Goal: Entertainment & Leisure: Consume media (video, audio)

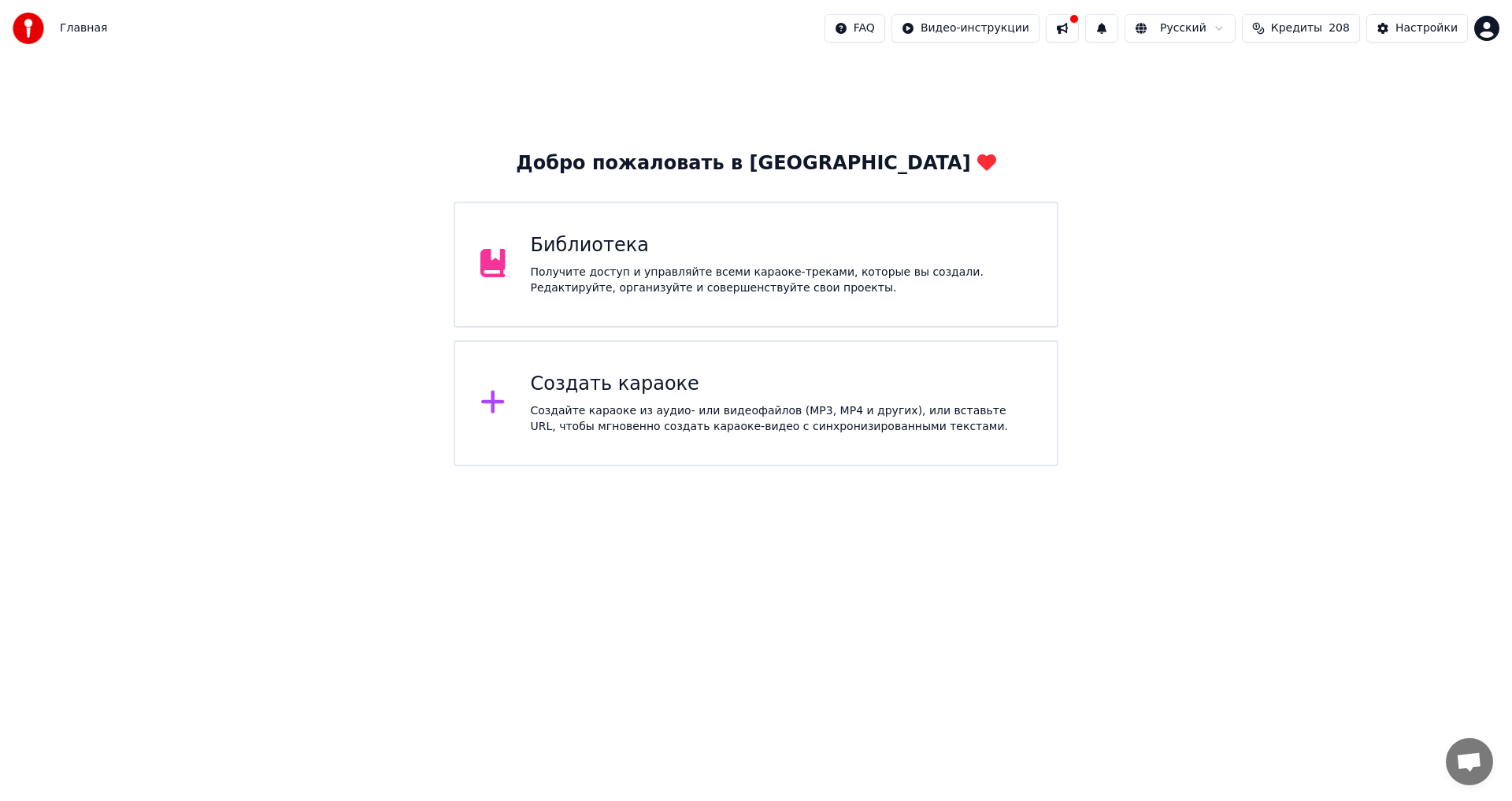
click at [678, 271] on div "Получите доступ и управляйте всеми караоке-треками, которые вы создали. Редакти…" at bounding box center [782, 281] width 502 height 32
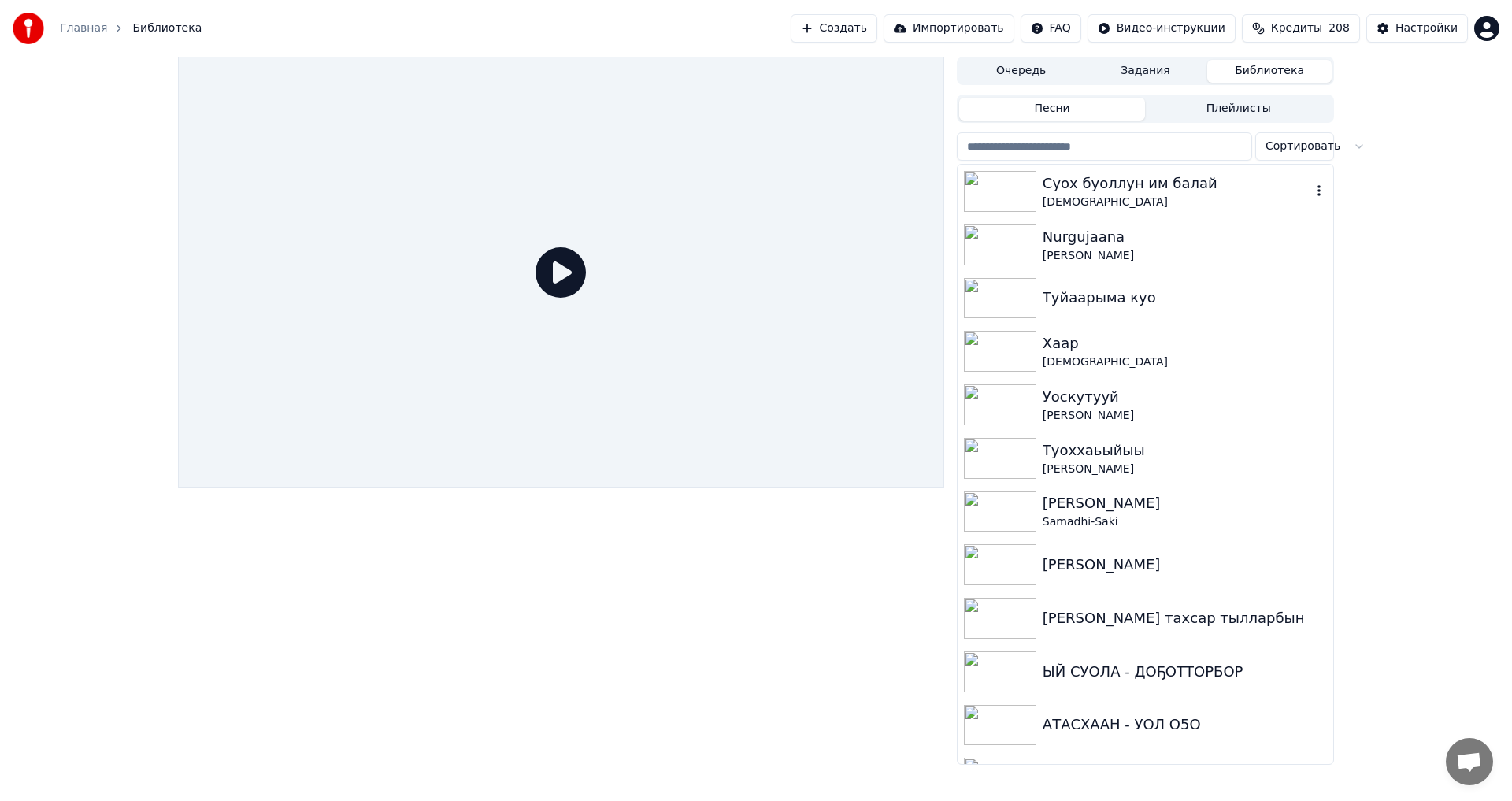
click at [1090, 188] on div "Суох буоллун им балай" at bounding box center [1177, 183] width 269 height 22
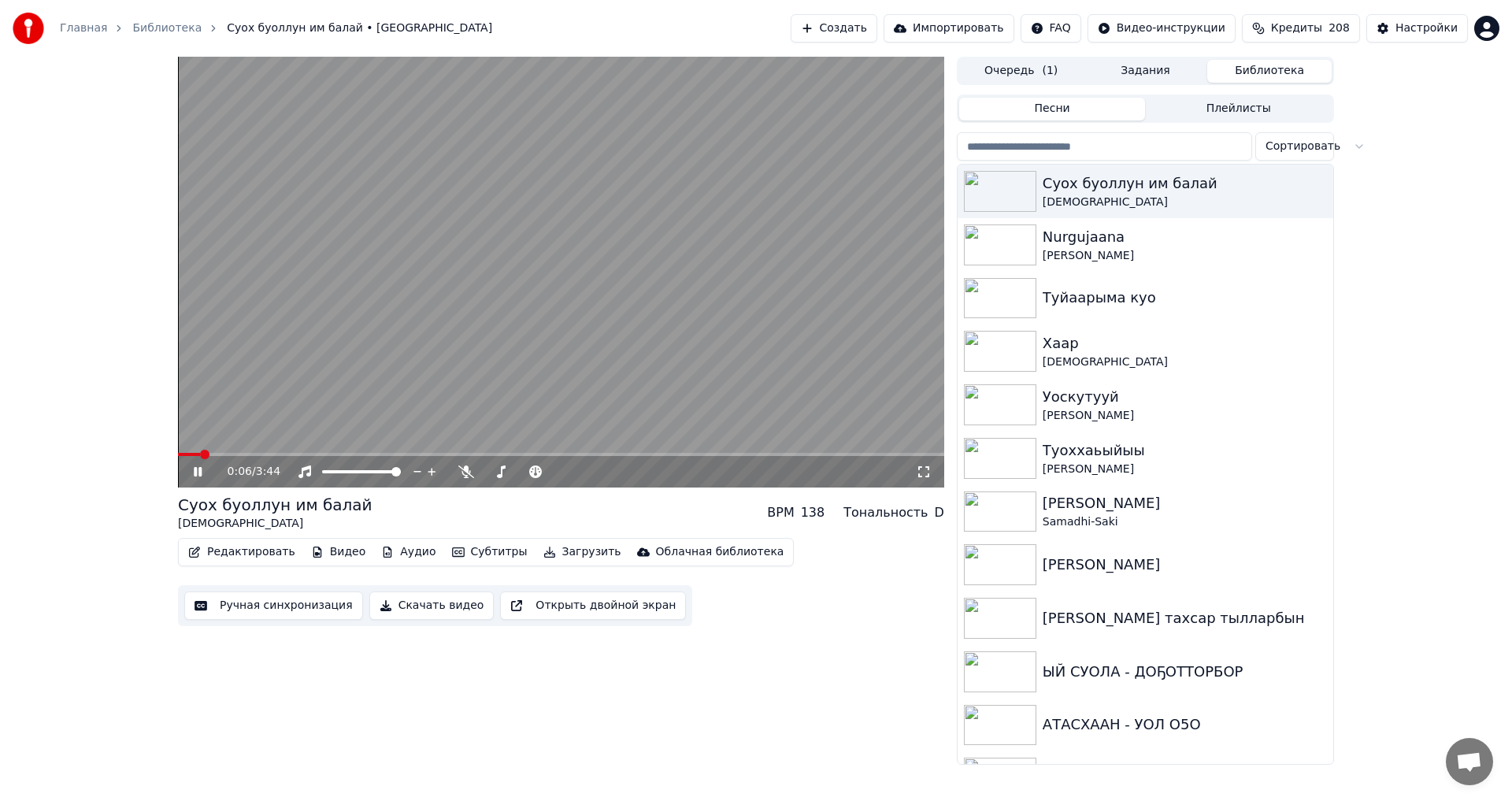
click at [920, 471] on icon at bounding box center [924, 471] width 16 height 12
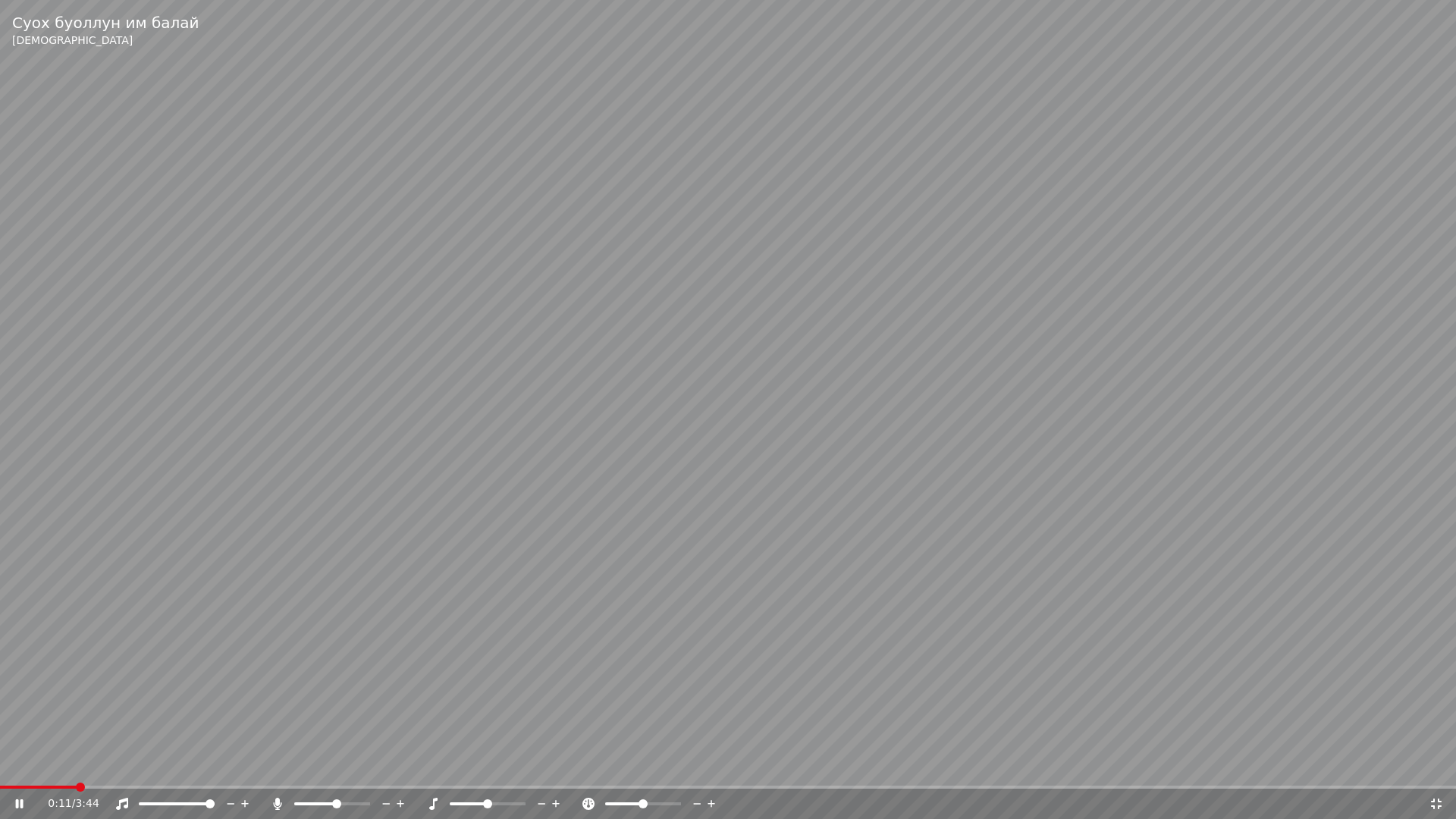
click at [338, 771] on span at bounding box center [336, 804] width 9 height 9
click at [733, 514] on video at bounding box center [728, 409] width 1456 height 819
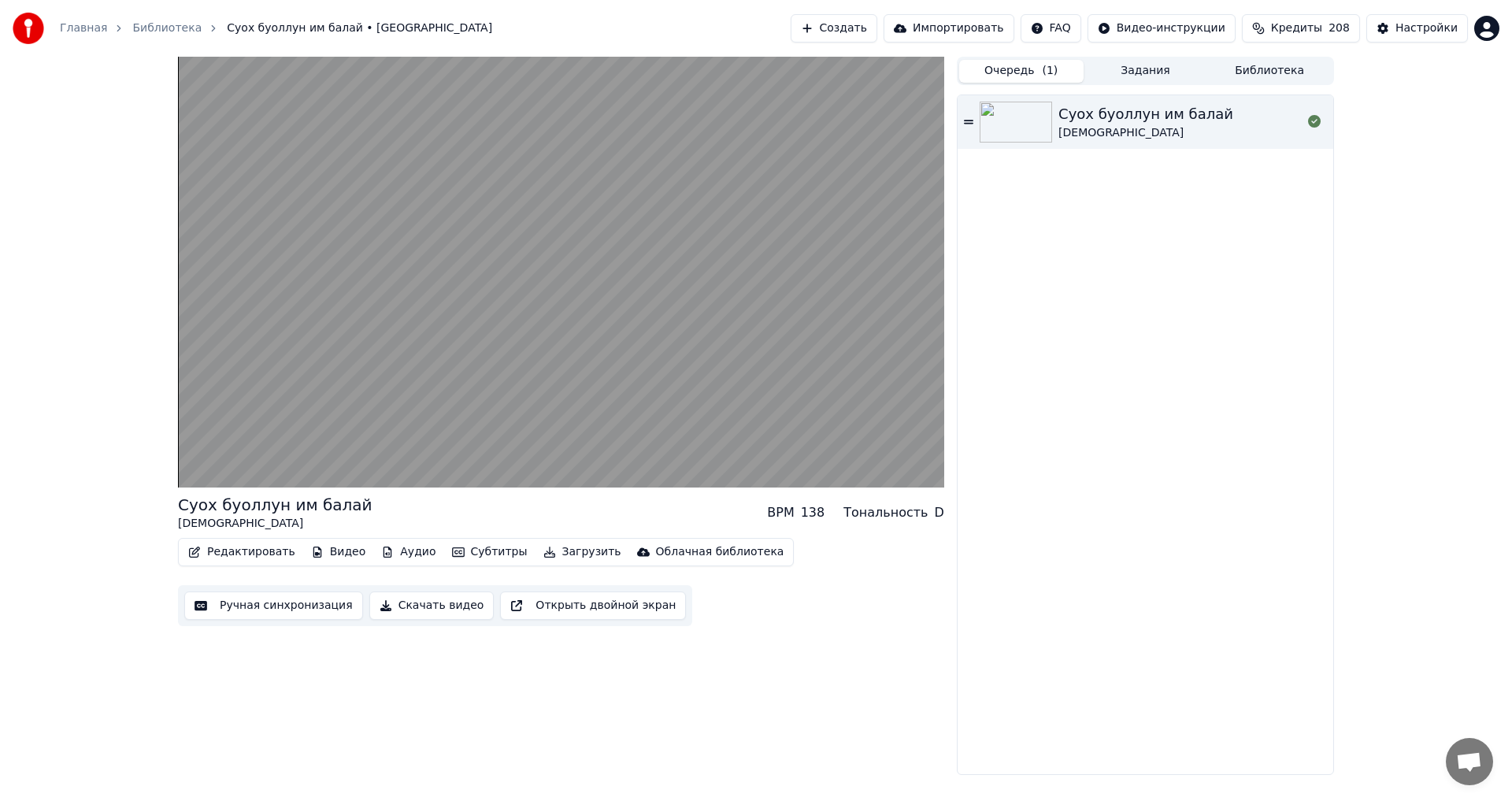
click at [1016, 73] on button "Очередь ( 1 )" at bounding box center [1021, 71] width 125 height 23
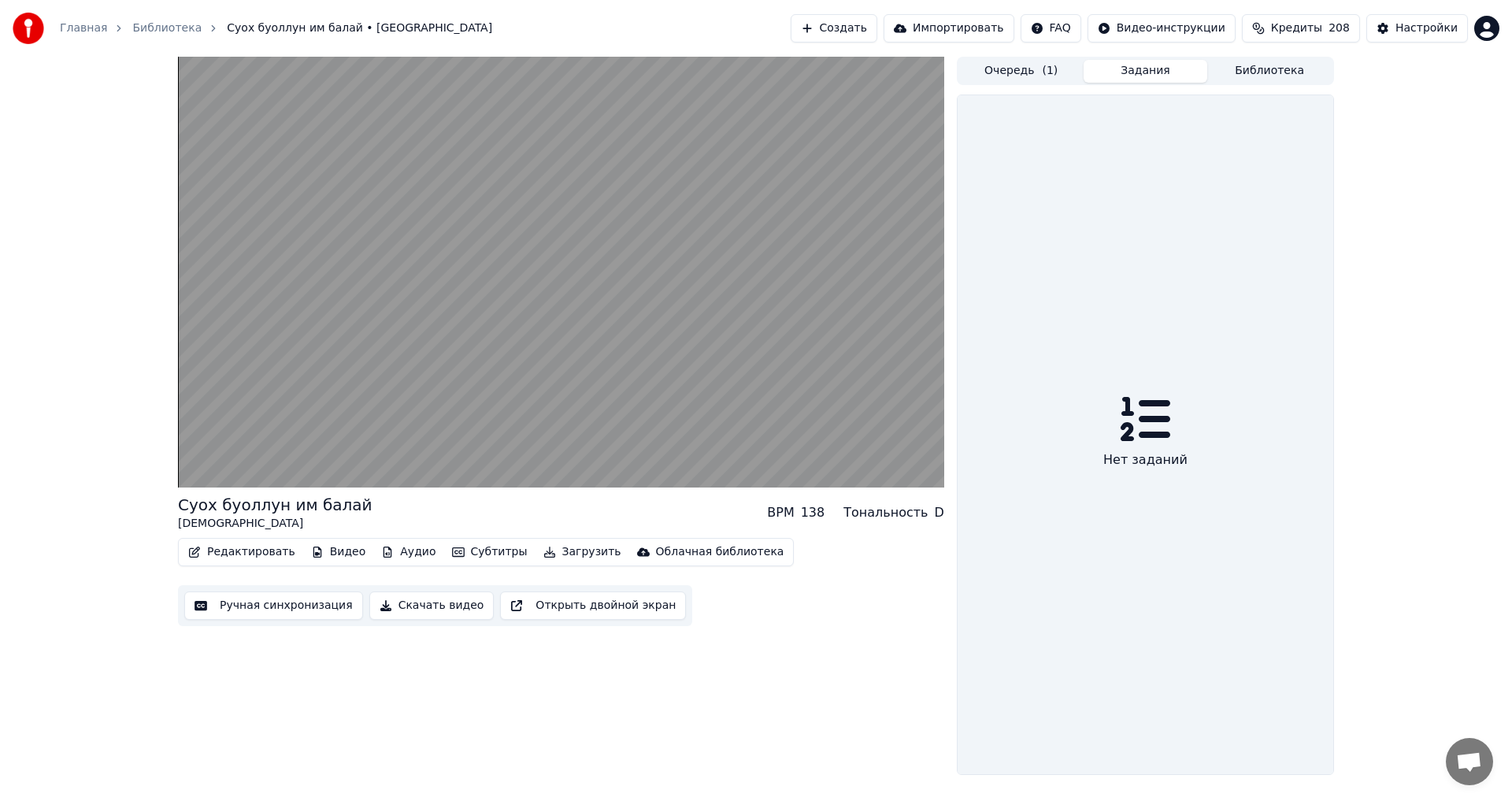
click at [1142, 73] on button "Задания" at bounding box center [1146, 71] width 125 height 23
click at [1268, 69] on button "Библиотека" at bounding box center [1270, 71] width 125 height 23
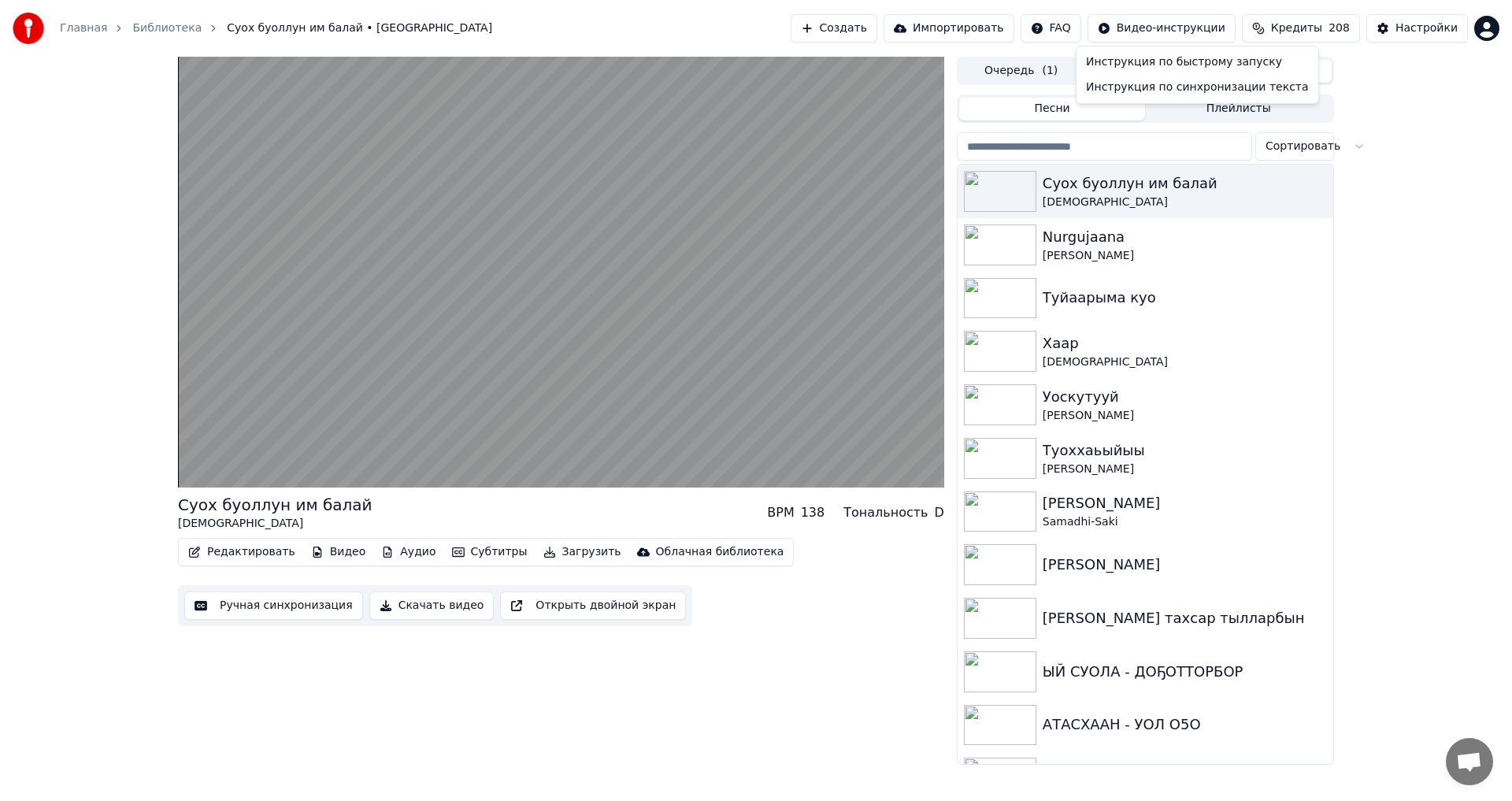
click at [1164, 26] on html "Главная Библиотека Суох буоллун им балай • Дапсы Создать Импортировать FAQ Виде…" at bounding box center [756, 400] width 1512 height 801
click at [1151, 61] on div "Инструкция по быстрому запуску" at bounding box center [1198, 62] width 235 height 25
